Goal: Task Accomplishment & Management: Complete application form

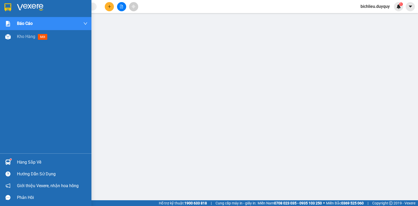
click at [7, 6] on img at bounding box center [7, 7] width 7 height 8
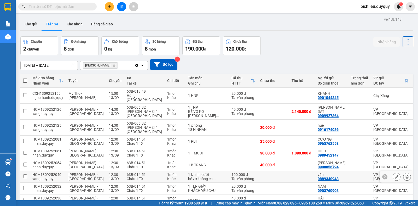
scroll to position [61, 0]
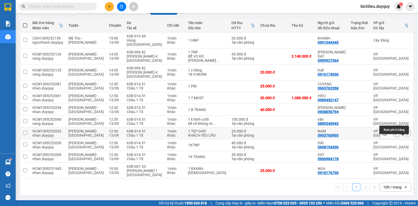
click at [406, 132] on icon at bounding box center [407, 133] width 3 height 4
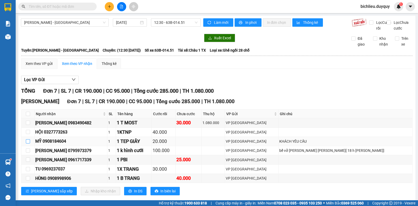
click at [28, 143] on input "checkbox" at bounding box center [28, 141] width 4 height 4
checkbox input "true"
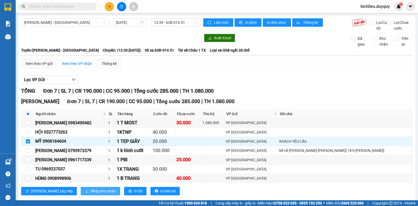
click at [91, 194] on span "Nhập kho nhận" at bounding box center [103, 191] width 25 height 6
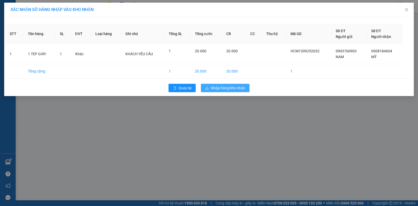
click at [232, 90] on span "Nhập hàng kho nhận" at bounding box center [228, 88] width 34 height 6
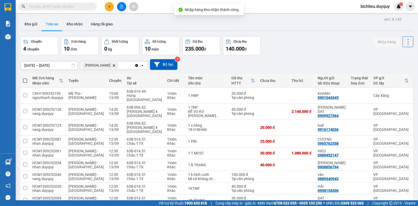
scroll to position [45, 0]
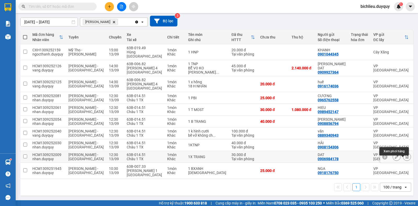
click at [405, 158] on icon at bounding box center [407, 157] width 4 height 4
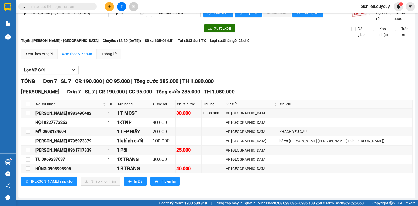
scroll to position [15, 0]
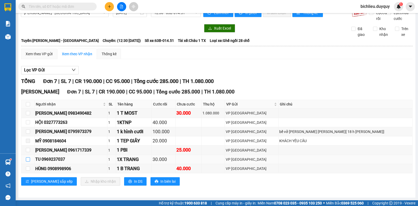
click at [28, 158] on input "checkbox" at bounding box center [28, 159] width 4 height 4
checkbox input "true"
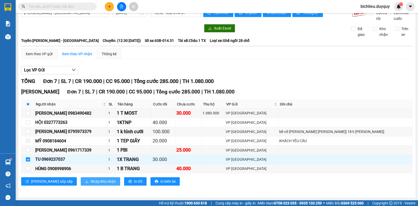
click at [81, 179] on button "Nhập kho nhận" at bounding box center [100, 181] width 39 height 8
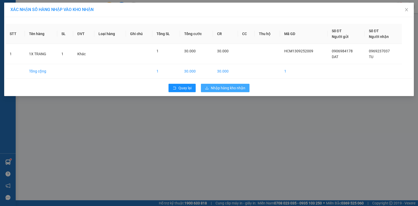
click at [232, 89] on span "Nhập hàng kho nhận" at bounding box center [228, 88] width 34 height 6
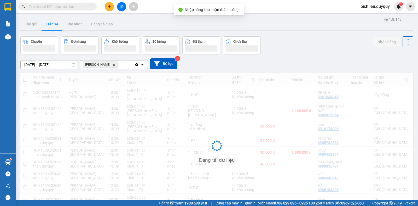
scroll to position [21, 0]
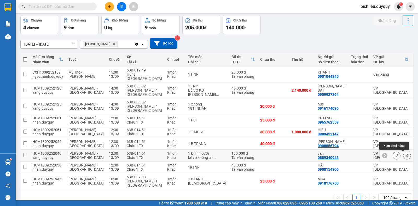
click at [403, 153] on button at bounding box center [406, 155] width 7 height 9
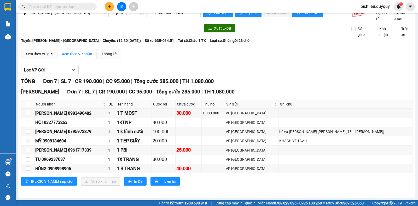
scroll to position [15, 0]
click at [28, 131] on input "checkbox" at bounding box center [28, 131] width 4 height 4
checkbox input "true"
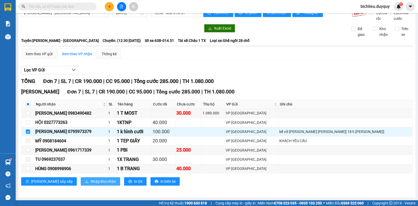
click at [91, 179] on span "Nhập kho nhận" at bounding box center [103, 181] width 25 height 6
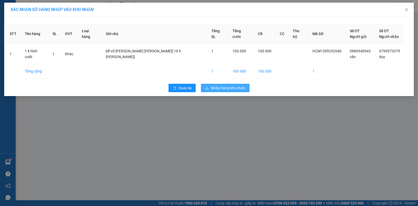
click at [227, 88] on span "Nhập hàng kho nhận" at bounding box center [228, 88] width 34 height 6
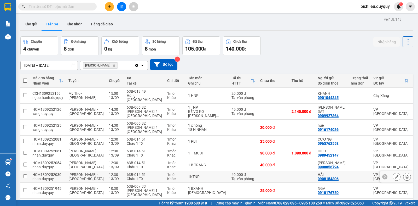
scroll to position [24, 0]
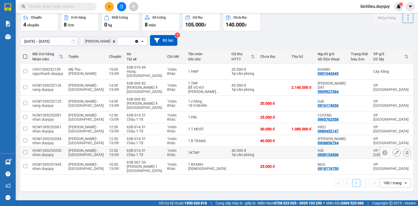
click at [405, 151] on icon at bounding box center [407, 153] width 4 height 4
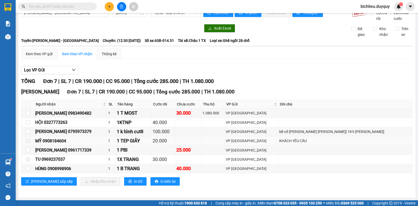
scroll to position [15, 0]
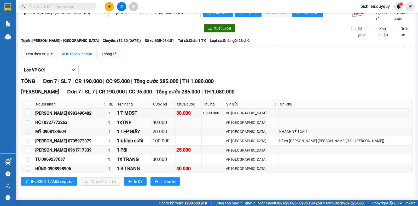
click at [29, 121] on input "checkbox" at bounding box center [28, 122] width 4 height 4
checkbox input "true"
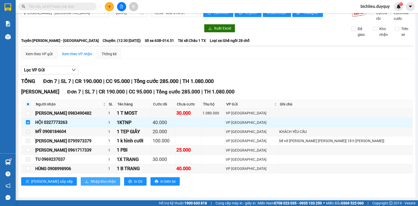
click at [91, 181] on span "Nhập kho nhận" at bounding box center [103, 181] width 25 height 6
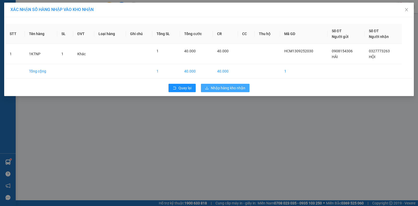
click at [235, 88] on span "Nhập hàng kho nhận" at bounding box center [228, 88] width 34 height 6
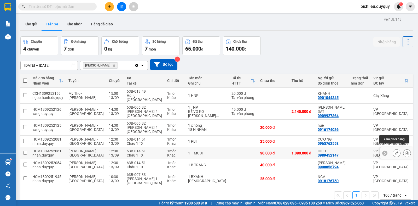
click at [405, 151] on icon at bounding box center [407, 153] width 4 height 4
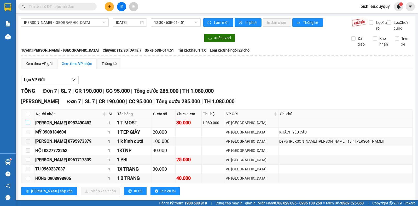
click at [27, 125] on input "checkbox" at bounding box center [28, 122] width 4 height 4
checkbox input "true"
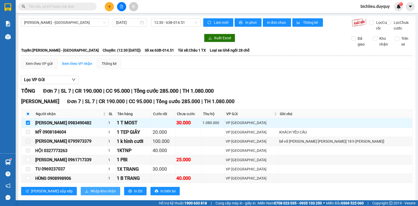
click at [91, 194] on span "Nhập kho nhận" at bounding box center [103, 191] width 25 height 6
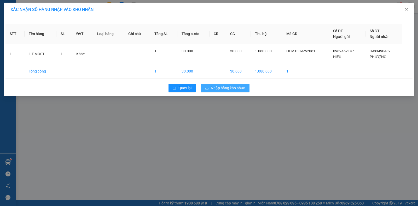
click at [233, 90] on span "Nhập hàng kho nhận" at bounding box center [228, 88] width 34 height 6
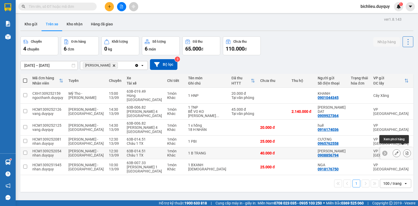
click at [403, 148] on button at bounding box center [406, 152] width 7 height 9
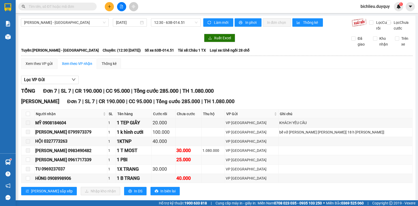
scroll to position [15, 0]
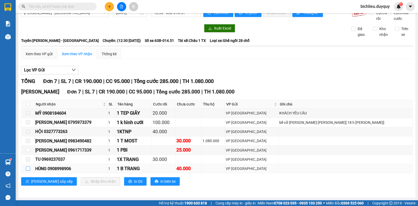
click at [29, 167] on input "checkbox" at bounding box center [28, 168] width 4 height 4
checkbox input "true"
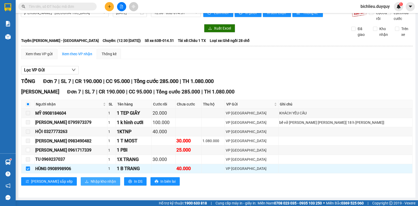
click at [91, 181] on span "Nhập kho nhận" at bounding box center [103, 181] width 25 height 6
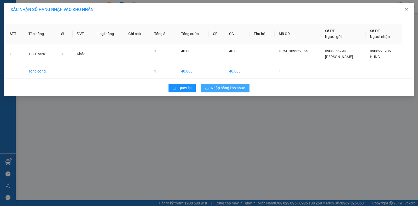
click at [229, 87] on span "Nhập hàng kho nhận" at bounding box center [228, 88] width 34 height 6
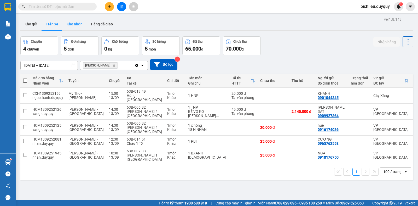
click at [78, 21] on button "Kho nhận" at bounding box center [74, 24] width 24 height 13
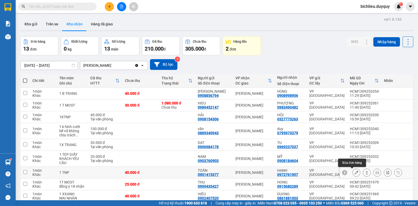
click at [355, 173] on icon at bounding box center [357, 172] width 4 height 4
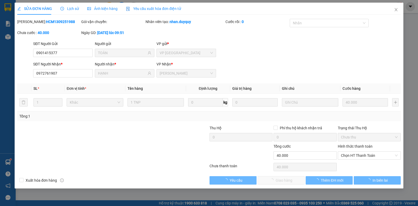
type input "0901415377"
type input "TOÀN"
type input "0972761907"
type input "HẠNH"
type input "40.000"
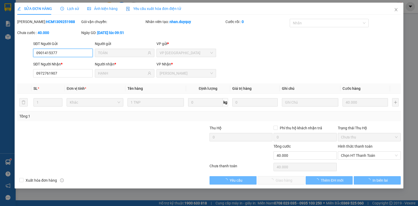
click at [343, 154] on span "Chọn HT Thanh Toán" at bounding box center [369, 155] width 57 height 8
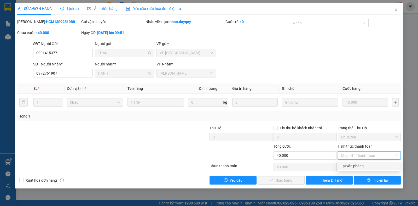
click at [346, 166] on div "Tại văn phòng" at bounding box center [369, 166] width 57 height 6
type input "0"
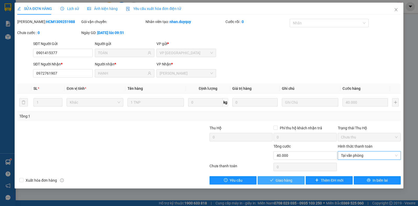
click at [283, 182] on span "Giao hàng" at bounding box center [284, 180] width 17 height 6
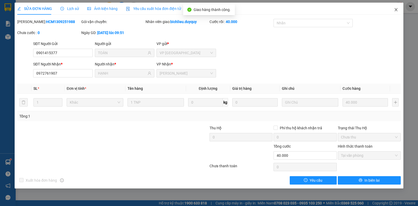
click at [395, 10] on icon "close" at bounding box center [396, 10] width 4 height 4
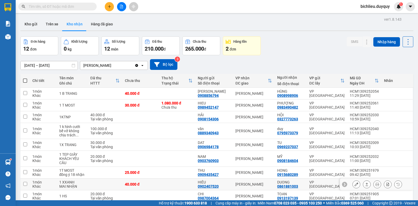
click at [355, 183] on icon at bounding box center [357, 184] width 4 height 4
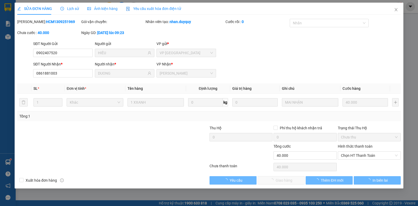
type input "0902407520"
type input "HIÊU"
type input "0861881003"
type input "DUONG"
type input "40.000"
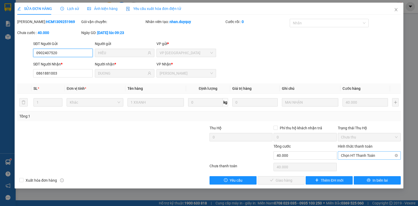
click at [342, 154] on span "Chọn HT Thanh Toán" at bounding box center [369, 155] width 57 height 8
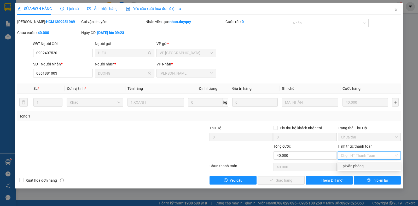
click at [343, 167] on div "Tại văn phòng" at bounding box center [369, 166] width 57 height 6
type input "0"
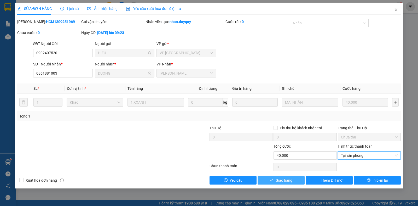
click at [287, 180] on span "Giao hàng" at bounding box center [284, 180] width 17 height 6
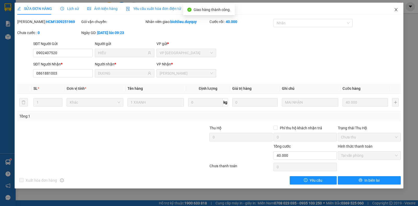
click at [395, 10] on icon "close" at bounding box center [396, 10] width 4 height 4
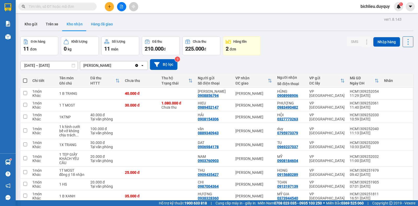
click at [108, 25] on button "Hàng đã giao" at bounding box center [102, 24] width 30 height 13
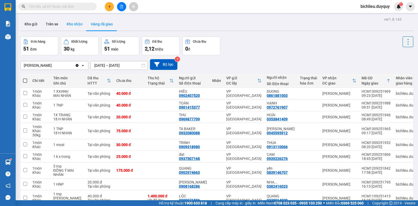
click at [67, 27] on button "Kho nhận" at bounding box center [74, 24] width 24 height 13
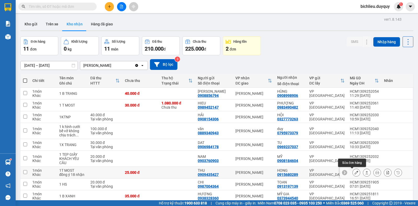
click at [355, 172] on icon at bounding box center [357, 172] width 4 height 4
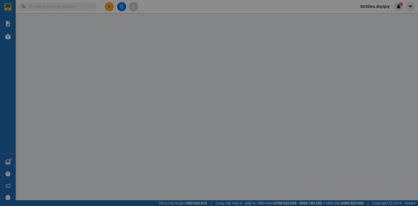
type input "0909435427"
type input "THU"
type input "0915680289"
type input "HONG"
type input "25.000"
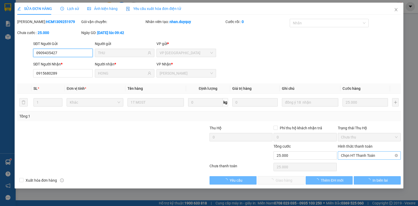
click at [347, 155] on span "Chọn HT Thanh Toán" at bounding box center [369, 155] width 57 height 8
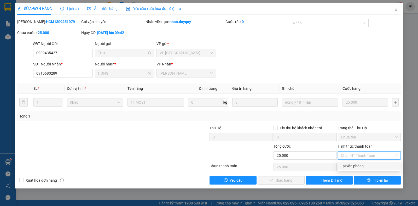
click at [346, 166] on div "Tại văn phòng" at bounding box center [369, 166] width 57 height 6
type input "0"
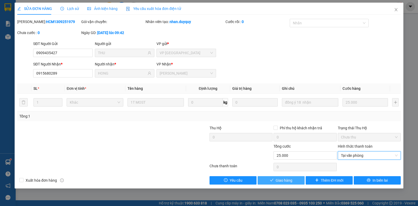
click at [280, 179] on span "Giao hàng" at bounding box center [284, 180] width 17 height 6
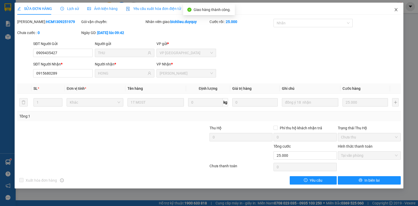
click at [397, 11] on icon "close" at bounding box center [396, 10] width 4 height 4
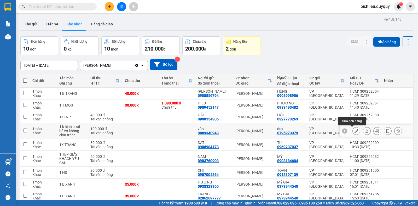
click at [355, 132] on icon at bounding box center [357, 131] width 4 height 4
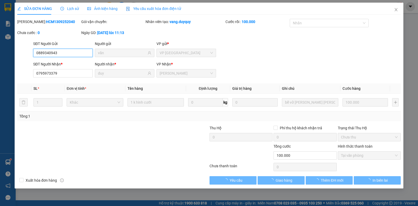
type input "0889340943"
type input "văn"
type input "0795973379"
type input "duy"
type input "100.000"
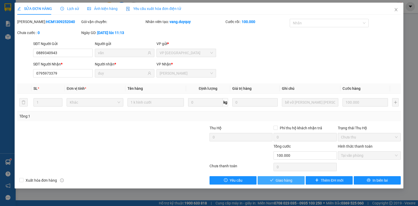
click at [287, 179] on span "Giao hàng" at bounding box center [284, 180] width 17 height 6
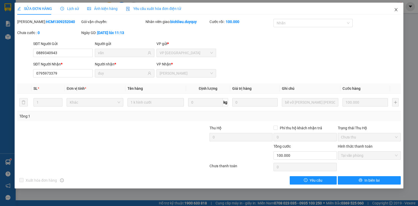
drag, startPoint x: 395, startPoint y: 11, endPoint x: 392, endPoint y: 11, distance: 2.9
click at [395, 11] on icon "close" at bounding box center [396, 10] width 4 height 4
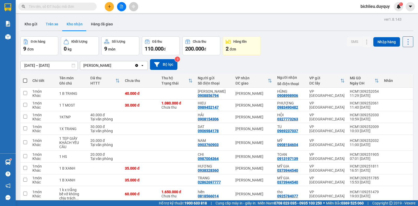
click at [54, 25] on button "Trên xe" at bounding box center [52, 24] width 21 height 13
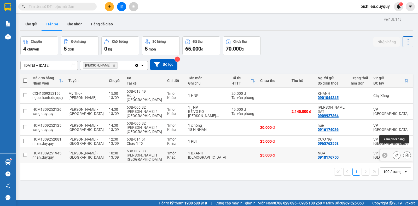
click at [406, 153] on icon at bounding box center [407, 155] width 3 height 4
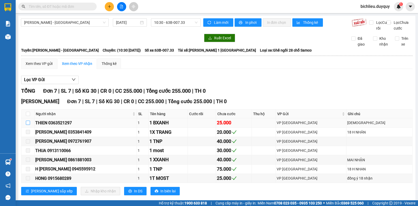
click at [26, 125] on input "checkbox" at bounding box center [28, 122] width 4 height 4
checkbox input "true"
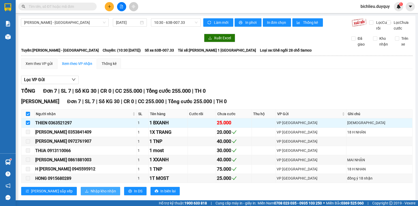
click at [91, 194] on span "Nhập kho nhận" at bounding box center [103, 191] width 25 height 6
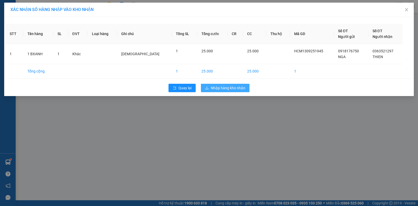
click at [228, 86] on span "Nhập hàng kho nhận" at bounding box center [228, 88] width 34 height 6
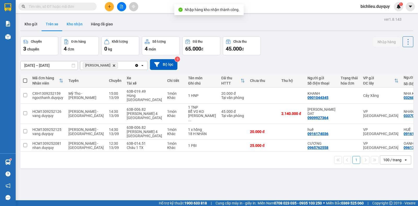
click at [80, 25] on button "Kho nhận" at bounding box center [74, 24] width 24 height 13
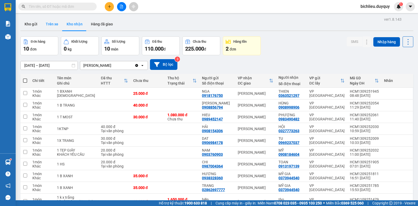
click at [49, 26] on button "Trên xe" at bounding box center [52, 24] width 21 height 13
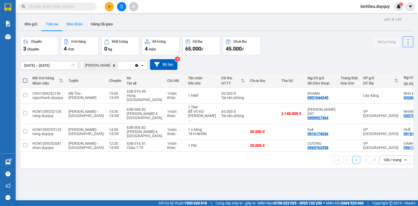
click at [74, 25] on button "Kho nhận" at bounding box center [74, 24] width 24 height 13
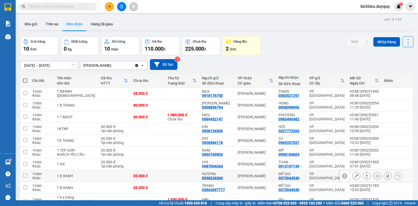
scroll to position [35, 0]
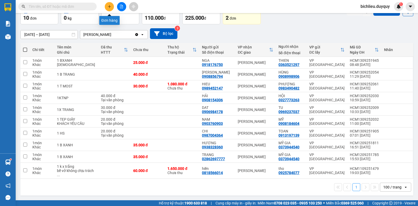
click at [109, 9] on button at bounding box center [109, 6] width 9 height 9
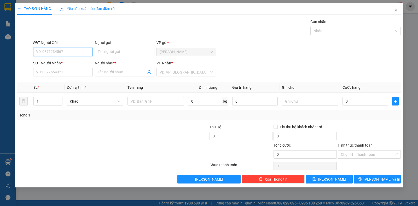
click at [43, 51] on input "SĐT Người Gửi" at bounding box center [63, 52] width 60 height 8
type input "0978123472"
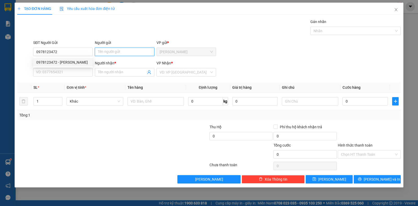
click at [109, 51] on input "Người gửi" at bounding box center [125, 52] width 60 height 8
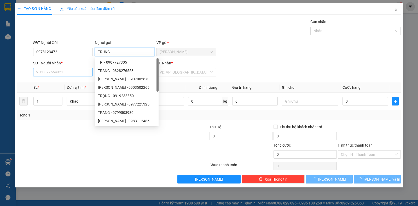
type input "TRUNG"
click at [51, 72] on input "SĐT Người Nhận *" at bounding box center [63, 72] width 60 height 8
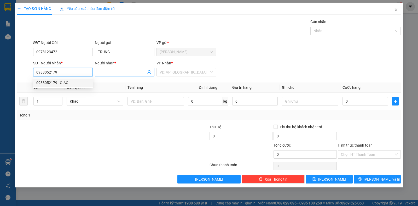
type input "0988052179"
click at [99, 70] on input "Người nhận *" at bounding box center [122, 72] width 48 height 6
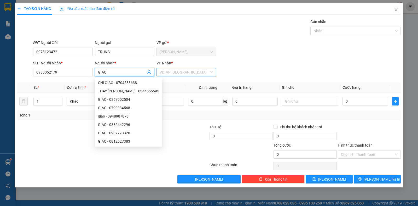
type input "GIAO"
click at [173, 70] on input "search" at bounding box center [185, 72] width 50 height 8
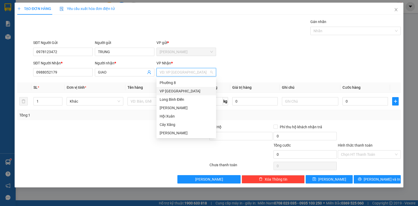
click at [177, 92] on div "VP [GEOGRAPHIC_DATA]" at bounding box center [186, 91] width 53 height 6
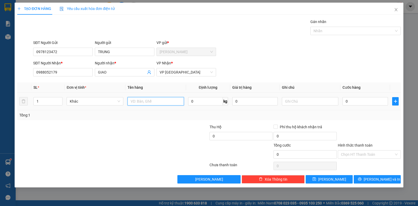
click at [154, 98] on input "text" at bounding box center [156, 101] width 56 height 8
type input "1XOP XANH"
click at [361, 104] on input "0" at bounding box center [365, 101] width 45 height 8
type input "3"
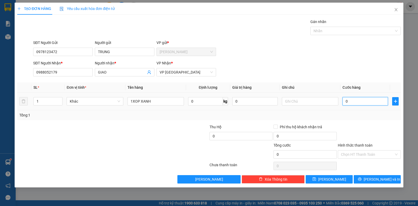
type input "3"
type input "30"
type input "30.000"
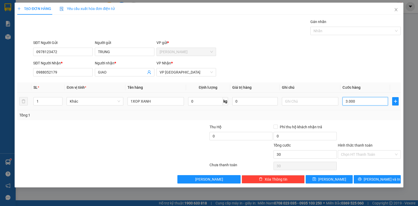
type input "30.000"
click at [357, 152] on input "Hình thức thanh toán" at bounding box center [367, 154] width 53 height 8
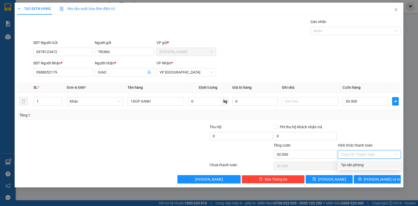
click at [356, 163] on div "Tại văn phòng" at bounding box center [369, 165] width 57 height 6
type input "0"
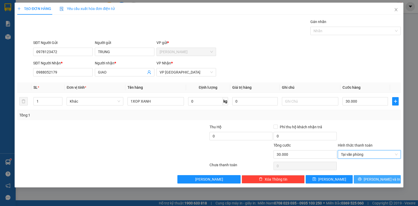
click at [375, 180] on span "[PERSON_NAME] và In" at bounding box center [382, 179] width 37 height 6
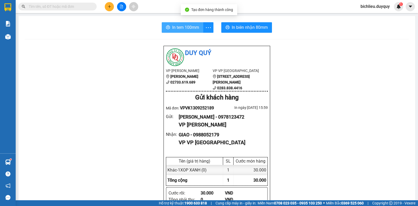
click at [186, 27] on span "In tem 100mm" at bounding box center [185, 27] width 27 height 7
click at [176, 27] on span "In tem 100mm" at bounding box center [185, 27] width 27 height 7
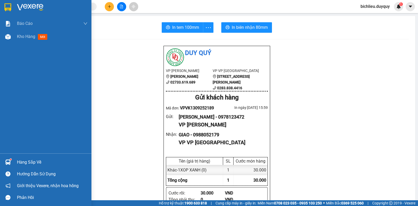
click at [7, 7] on img at bounding box center [7, 7] width 7 height 8
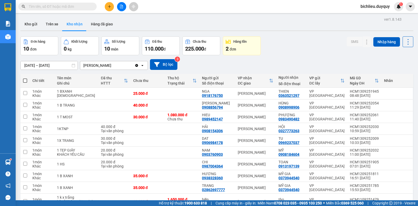
click at [51, 30] on div at bounding box center [216, 30] width 393 height 1
click at [53, 30] on button "Trên xe" at bounding box center [52, 24] width 21 height 13
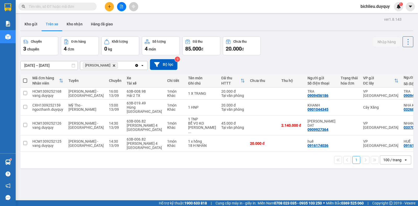
click at [113, 65] on icon "Vĩnh Kim, close by backspace" at bounding box center [114, 65] width 2 height 2
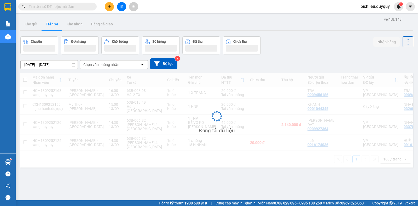
click at [121, 64] on div "Chọn văn phòng nhận" at bounding box center [110, 64] width 60 height 8
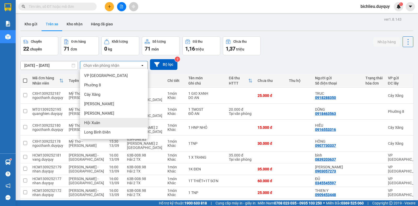
click at [99, 122] on span "Hội Xuân" at bounding box center [92, 122] width 16 height 5
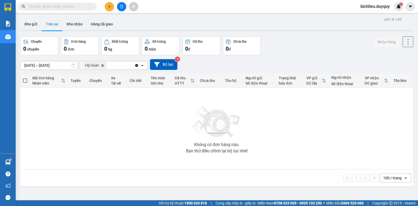
click at [102, 64] on icon "Delete" at bounding box center [102, 65] width 3 height 3
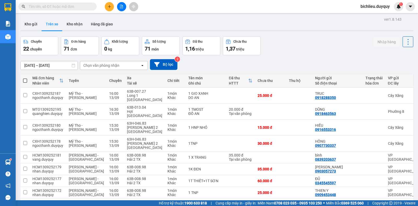
click at [117, 66] on div "Chọn văn phòng nhận" at bounding box center [101, 65] width 36 height 5
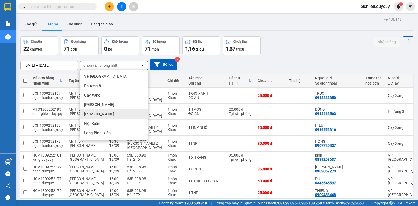
click at [93, 113] on span "[PERSON_NAME]" at bounding box center [99, 113] width 30 height 5
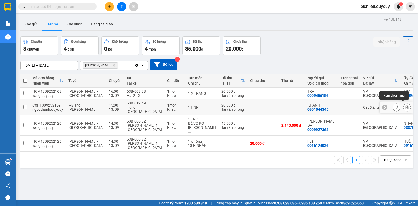
click at [406, 105] on icon at bounding box center [407, 107] width 3 height 4
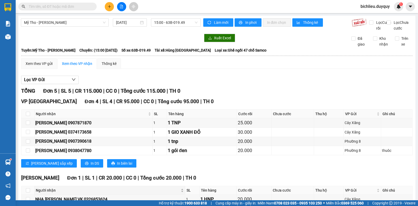
scroll to position [37, 0]
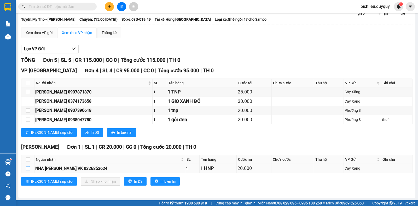
click at [29, 167] on input "checkbox" at bounding box center [28, 168] width 4 height 4
checkbox input "true"
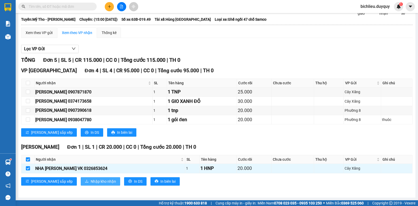
click at [91, 180] on span "Nhập kho nhận" at bounding box center [103, 181] width 25 height 6
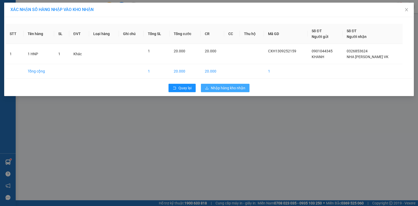
click at [217, 87] on span "Nhập hàng kho nhận" at bounding box center [228, 88] width 34 height 6
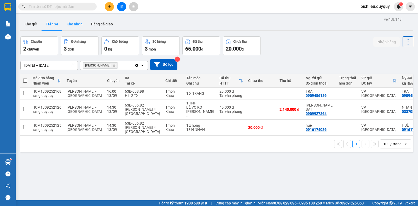
click at [72, 26] on button "Kho nhận" at bounding box center [74, 24] width 24 height 13
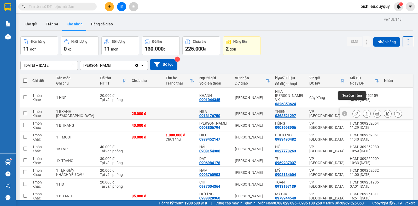
click at [355, 112] on icon at bounding box center [357, 114] width 4 height 4
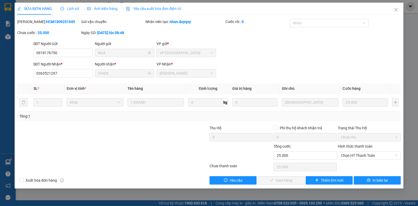
type input "0918176750"
type input "NGA"
type input "0363521297"
type input "THIEN"
type input "25.000"
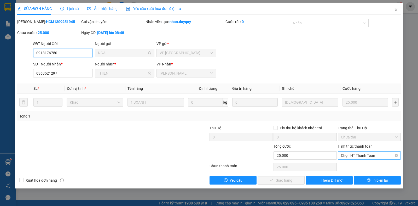
click at [359, 154] on span "Chọn HT Thanh Toán" at bounding box center [369, 155] width 57 height 8
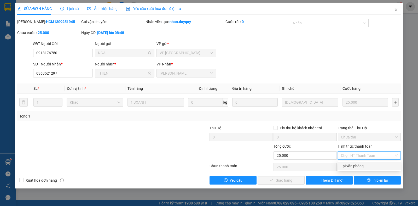
click at [343, 167] on div "Tại văn phòng" at bounding box center [369, 166] width 57 height 6
type input "0"
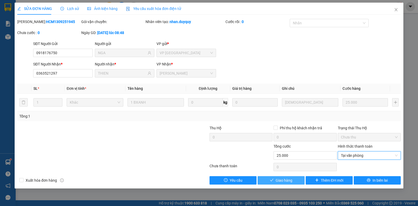
click at [288, 181] on span "Giao hàng" at bounding box center [284, 180] width 17 height 6
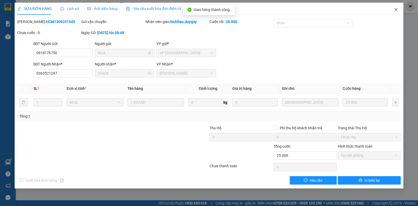
click at [396, 10] on icon "close" at bounding box center [396, 9] width 3 height 3
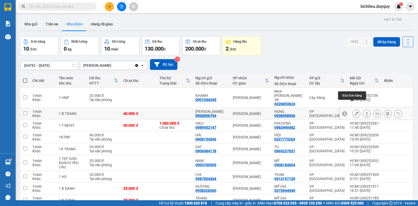
click at [355, 112] on icon at bounding box center [357, 114] width 4 height 4
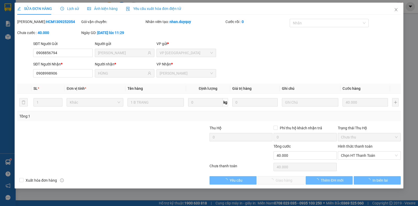
type input "0908856794"
type input "[PERSON_NAME]"
type input "0908998906"
type input "HÙNG"
type input "40.000"
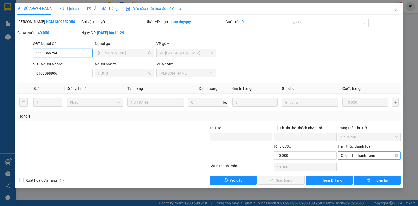
click at [354, 154] on span "Chọn HT Thanh Toán" at bounding box center [369, 155] width 57 height 8
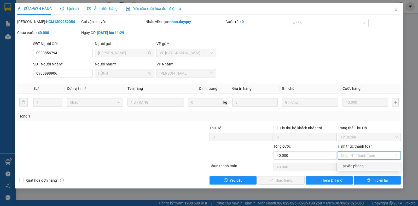
click at [352, 163] on div "Tại văn phòng" at bounding box center [369, 166] width 57 height 6
type input "0"
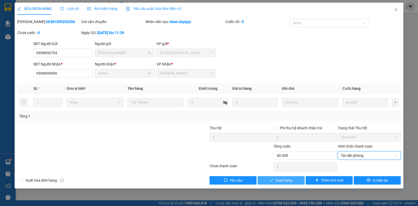
click at [279, 180] on span "Giao hàng" at bounding box center [284, 180] width 17 height 6
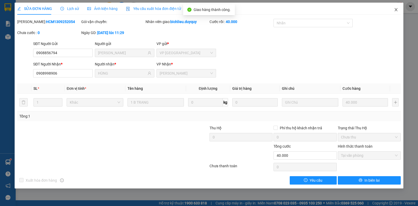
click at [396, 10] on icon "close" at bounding box center [396, 9] width 3 height 3
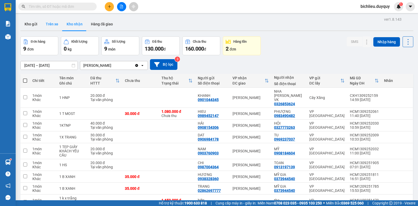
click at [45, 24] on button "Trên xe" at bounding box center [52, 24] width 21 height 13
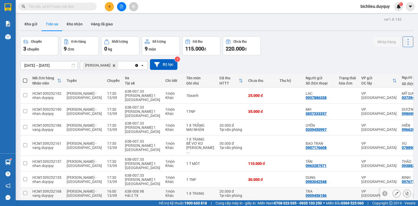
scroll to position [30, 0]
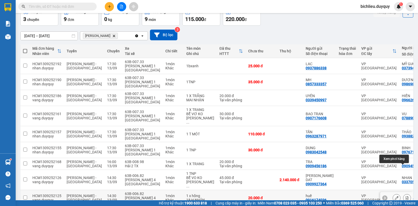
click at [406, 196] on icon at bounding box center [407, 198] width 3 height 4
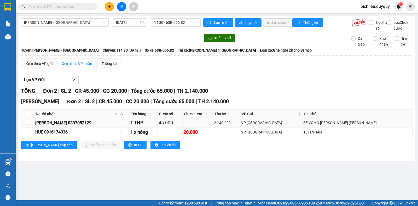
click at [30, 125] on input "checkbox" at bounding box center [28, 122] width 4 height 4
checkbox input "true"
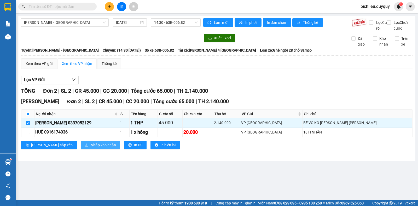
click at [91, 147] on span "Nhập kho nhận" at bounding box center [103, 145] width 25 height 6
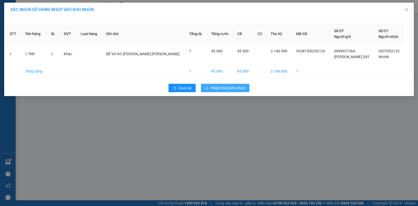
click at [235, 89] on span "Nhập hàng kho nhận" at bounding box center [228, 88] width 34 height 6
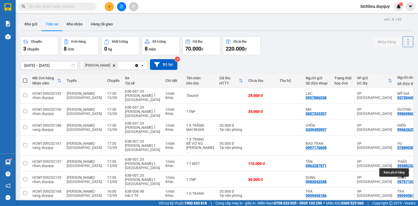
click at [406, 205] on icon at bounding box center [407, 207] width 3 height 4
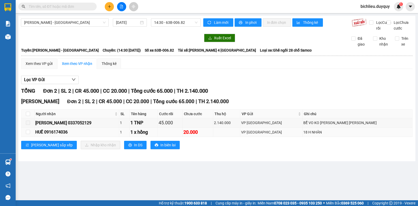
click at [24, 137] on td at bounding box center [27, 132] width 13 height 9
click at [27, 134] on input "checkbox" at bounding box center [28, 132] width 4 height 4
checkbox input "true"
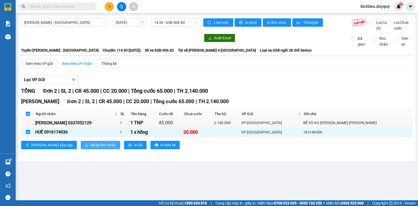
click at [84, 149] on button "Nhập kho nhận" at bounding box center [100, 145] width 39 height 8
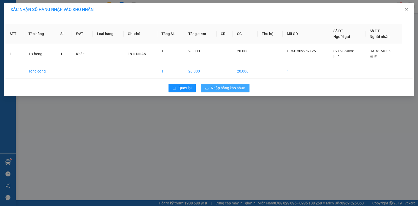
click at [224, 89] on span "Nhập hàng kho nhận" at bounding box center [228, 88] width 34 height 6
